Goal: Information Seeking & Learning: Learn about a topic

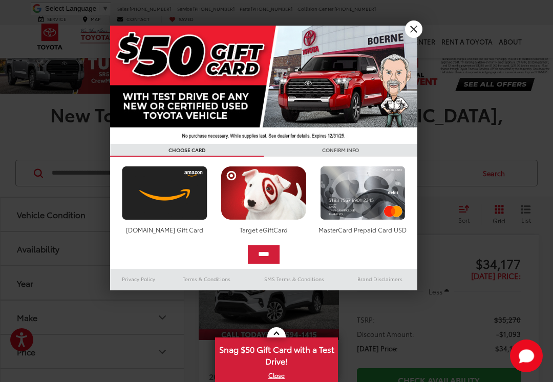
click at [418, 17] on div at bounding box center [276, 191] width 553 height 382
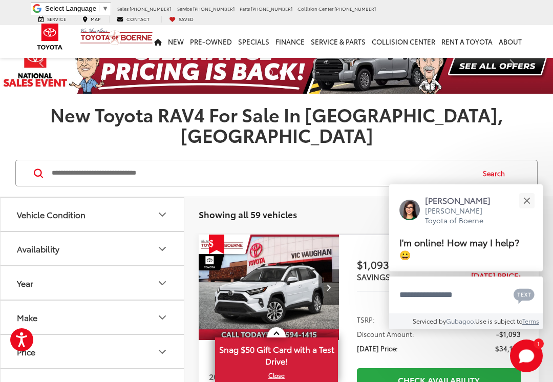
click at [529, 200] on button "Close" at bounding box center [526, 200] width 22 height 22
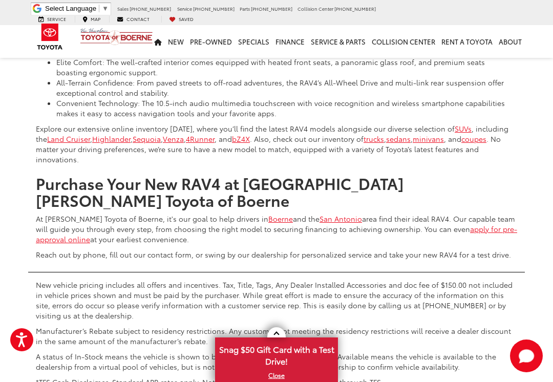
scroll to position [4736, 0]
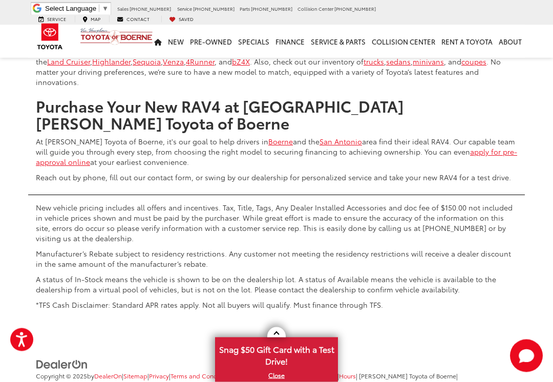
scroll to position [4988, 0]
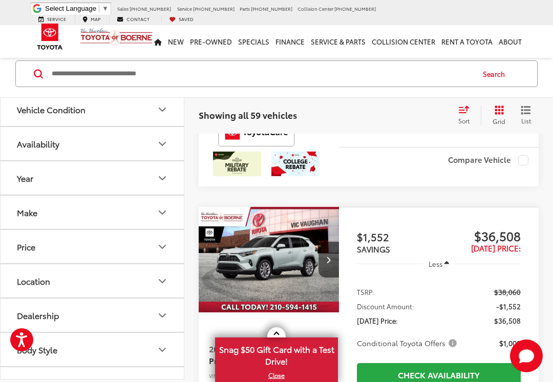
scroll to position [3358, 0]
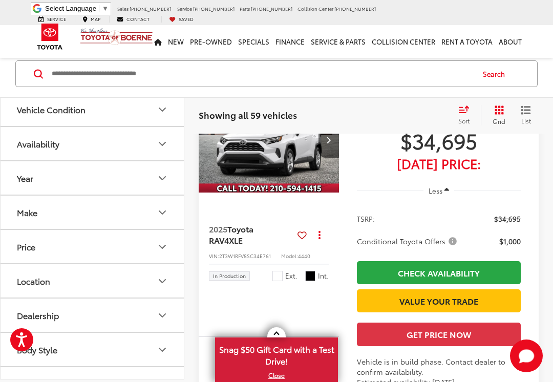
scroll to position [885, 0]
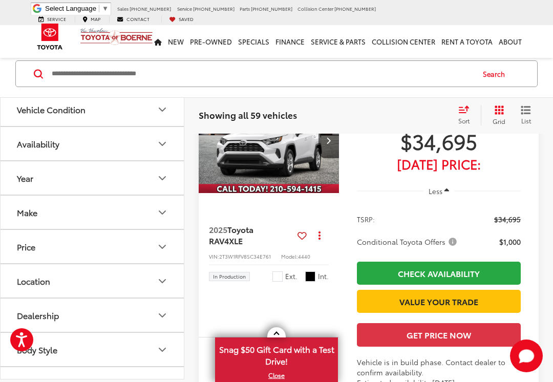
click at [326, 144] on icon "Next image" at bounding box center [328, 140] width 5 height 7
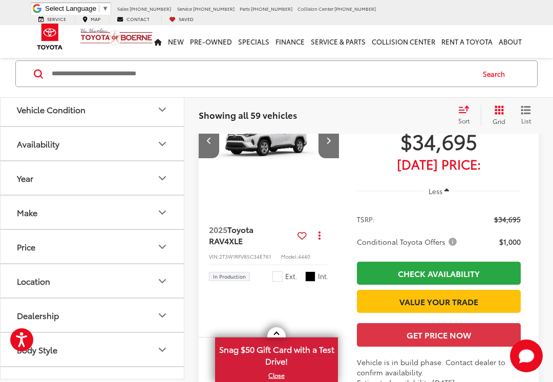
click at [331, 158] on button "Next image" at bounding box center [328, 140] width 20 height 36
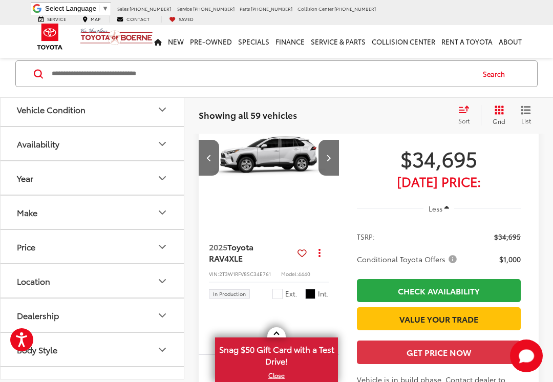
scroll to position [866, 0]
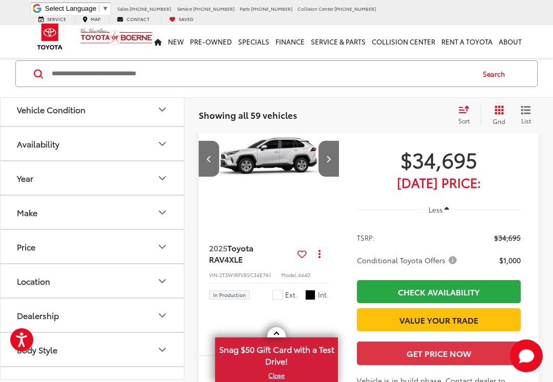
click at [330, 162] on icon "Next image" at bounding box center [328, 158] width 5 height 7
click at [330, 176] on button "Next image" at bounding box center [328, 159] width 20 height 36
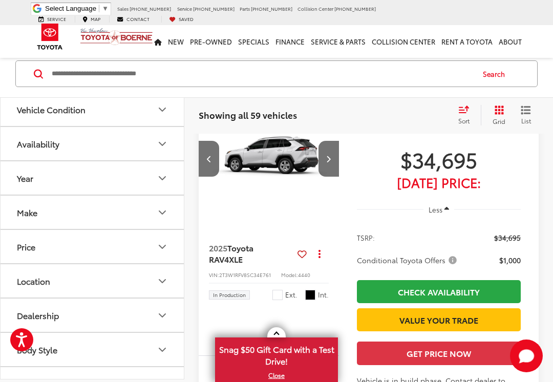
click at [327, 162] on icon "Next image" at bounding box center [328, 158] width 5 height 7
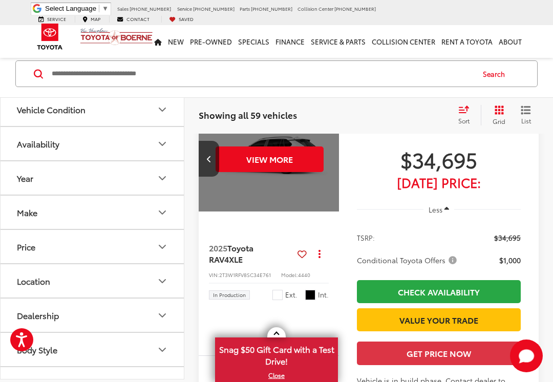
scroll to position [0, 709]
click at [303, 172] on button "View More" at bounding box center [269, 159] width 108 height 26
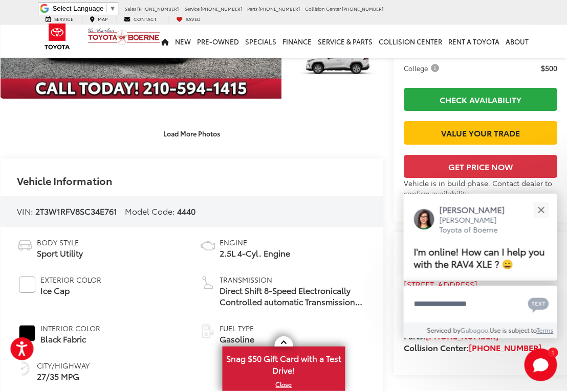
scroll to position [209, 10]
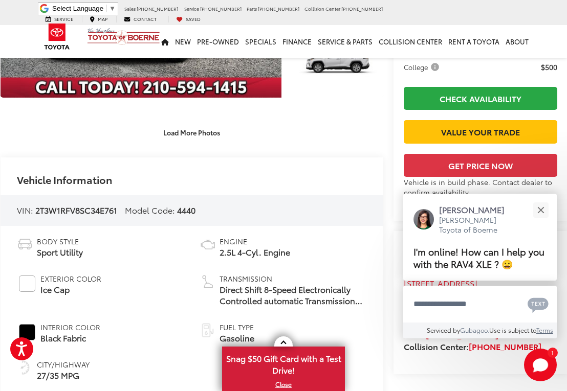
click at [545, 215] on button "Close" at bounding box center [540, 210] width 22 height 22
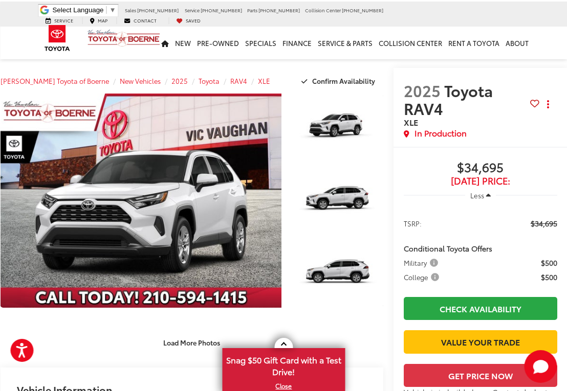
scroll to position [0, 10]
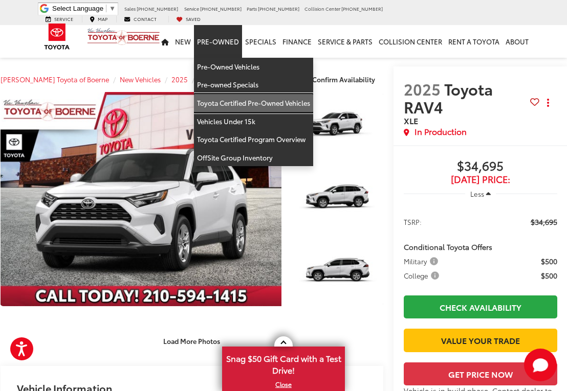
click at [286, 98] on link "Toyota Certified Pre-Owned Vehicles" at bounding box center [253, 103] width 119 height 18
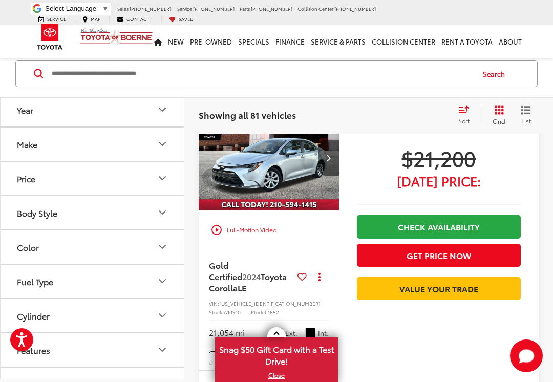
scroll to position [1878, 0]
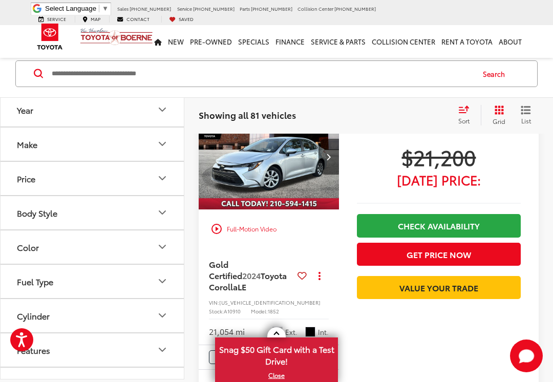
click at [276, 71] on input "Search by Make, Model, or Keyword" at bounding box center [262, 73] width 422 height 25
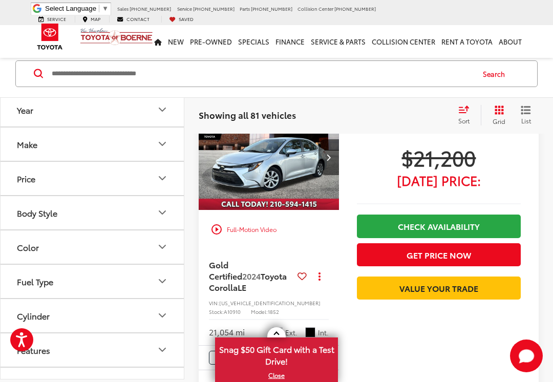
click at [305, 78] on input "Search by Make, Model, or Keyword" at bounding box center [262, 73] width 422 height 25
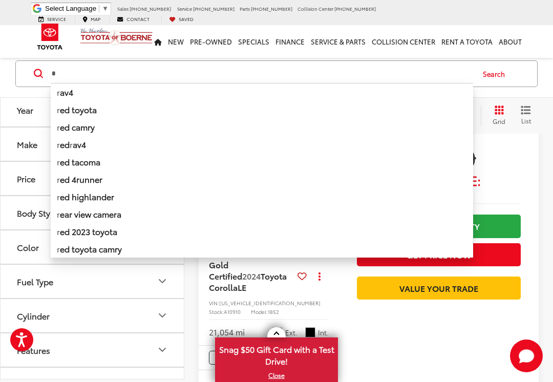
click at [74, 99] on li "r av4" at bounding box center [262, 92] width 422 height 18
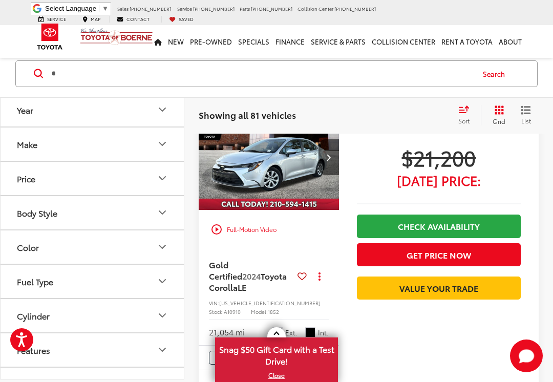
type input "****"
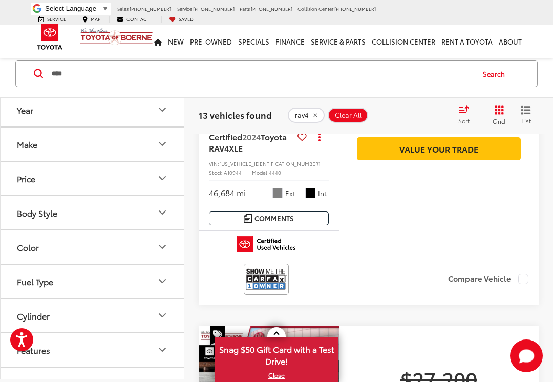
scroll to position [1998, 0]
